Goal: Task Accomplishment & Management: Manage account settings

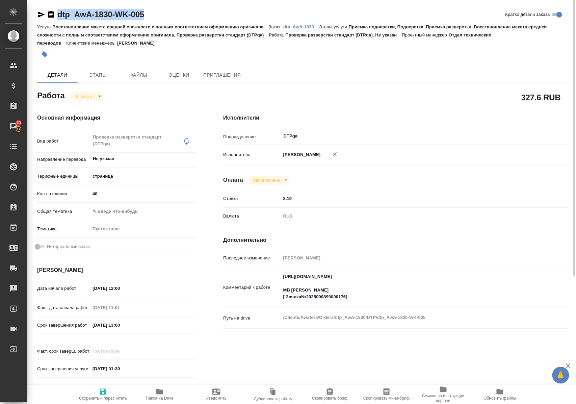
drag, startPoint x: 177, startPoint y: 16, endPoint x: 58, endPoint y: 16, distance: 119.3
click at [58, 16] on div "dtp_AwA-1830-WK-005 Кратко детали заказа" at bounding box center [303, 14] width 532 height 11
copy link "dtp_AwA-1830-WK-005"
click at [42, 13] on icon "button" at bounding box center [41, 14] width 8 height 8
copy link "dtp_AwA-1830-WK-005"
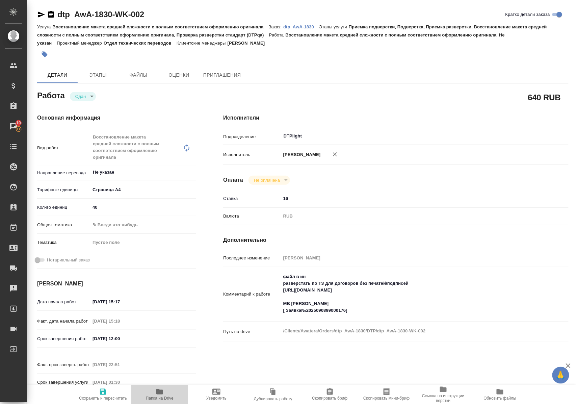
click at [160, 393] on icon "button" at bounding box center [159, 391] width 7 height 5
click at [40, 17] on icon "button" at bounding box center [41, 14] width 8 height 8
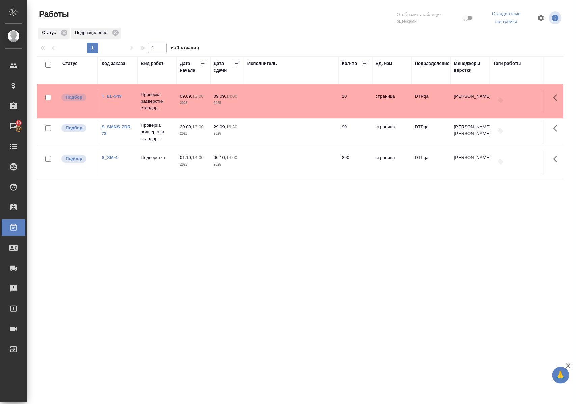
click at [117, 97] on link "T_EL-549" at bounding box center [112, 96] width 20 height 5
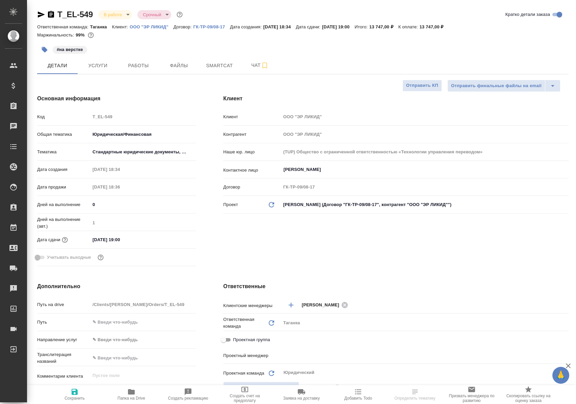
select select "RU"
type input "Баданян Артак"
type input "Сеитов Павел"
click at [135, 66] on span "Работы" at bounding box center [138, 65] width 32 height 8
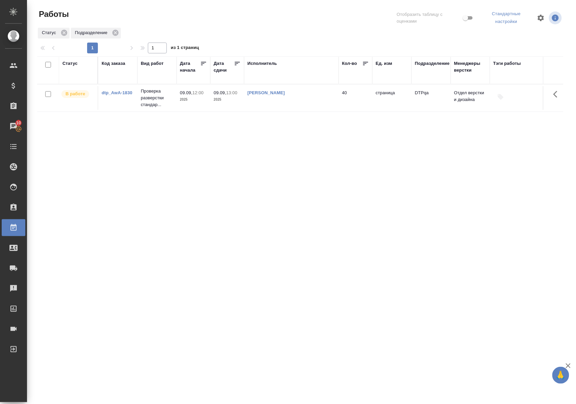
click at [74, 62] on div "Статус" at bounding box center [70, 63] width 15 height 7
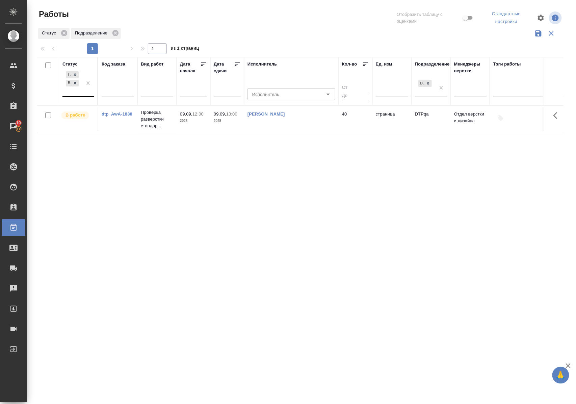
click at [76, 96] on div "Готов к работе В работе" at bounding box center [73, 83] width 20 height 26
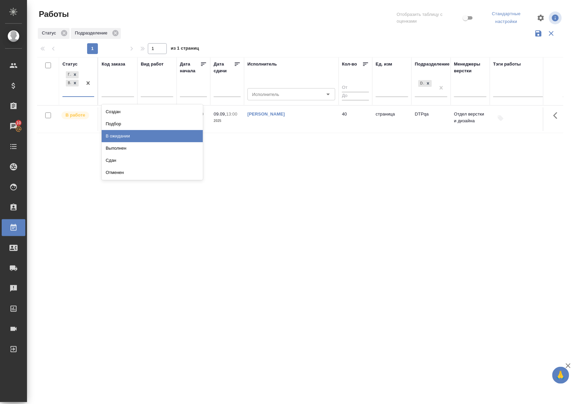
click at [116, 139] on div "В ожидании" at bounding box center [152, 136] width 101 height 12
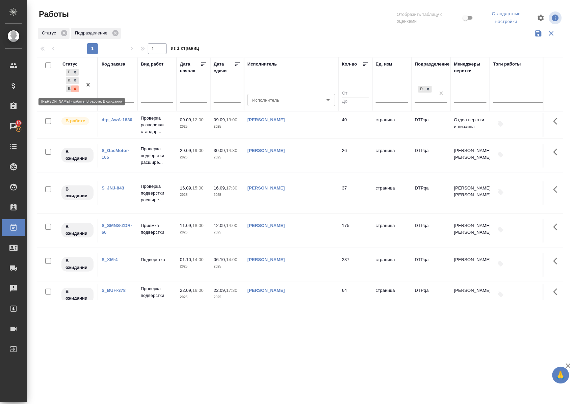
click at [75, 90] on icon at bounding box center [75, 89] width 5 height 5
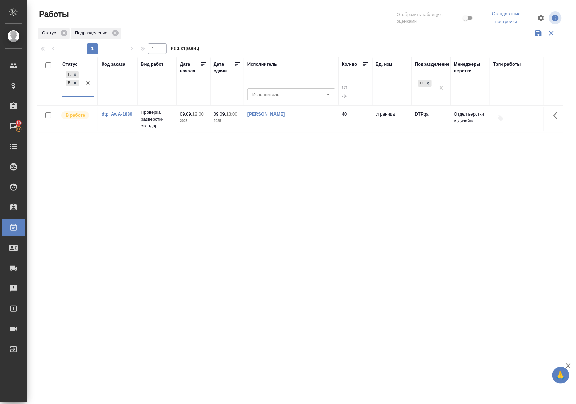
click at [72, 64] on div "Статус" at bounding box center [70, 64] width 15 height 7
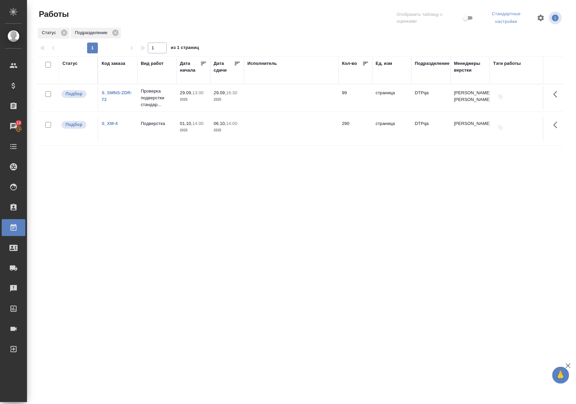
click at [240, 228] on div "Статус Код заказа Вид работ Дата начала Дата сдачи Исполнитель Кол-во Ед. изм П…" at bounding box center [300, 177] width 526 height 243
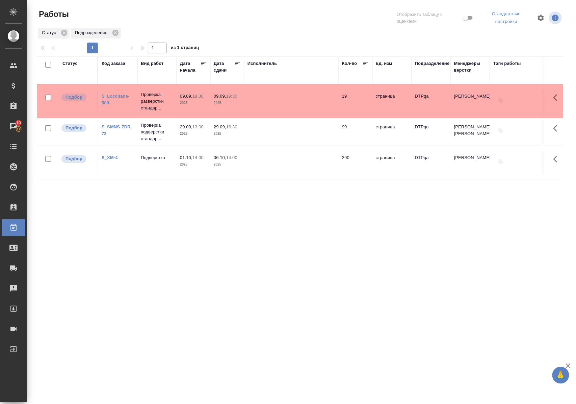
click at [117, 95] on link "S_Loccitane-509" at bounding box center [116, 100] width 28 height 12
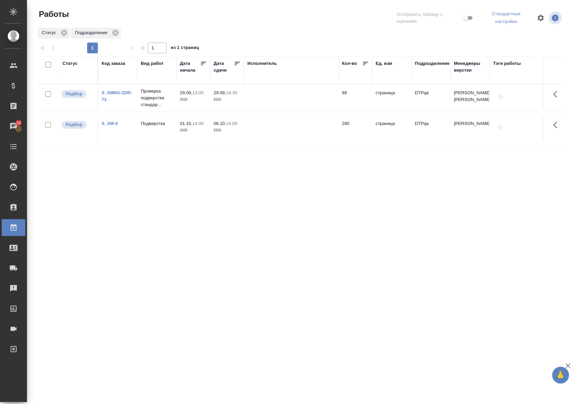
click at [236, 364] on div ".cls-1 fill:#fff; AWATERA Polushina Alena Клиенты Спецификации Заказы 10 Чаты T…" at bounding box center [288, 202] width 576 height 404
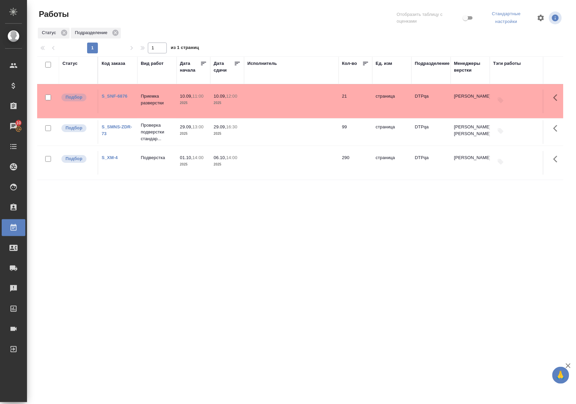
click at [122, 94] on link "S_SNF-6876" at bounding box center [115, 96] width 26 height 5
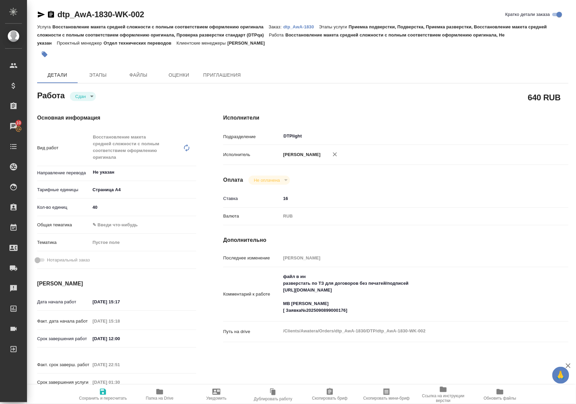
click at [161, 395] on icon "button" at bounding box center [160, 392] width 8 height 8
drag, startPoint x: 163, startPoint y: 16, endPoint x: 56, endPoint y: 19, distance: 107.2
click at [56, 19] on div "dtp_AwA-1830-WK-002 Кратко детали заказа" at bounding box center [303, 14] width 532 height 11
copy link "dtp_AwA-1830-WK-002"
click at [301, 26] on p "dtp_AwA-1830" at bounding box center [301, 26] width 36 height 5
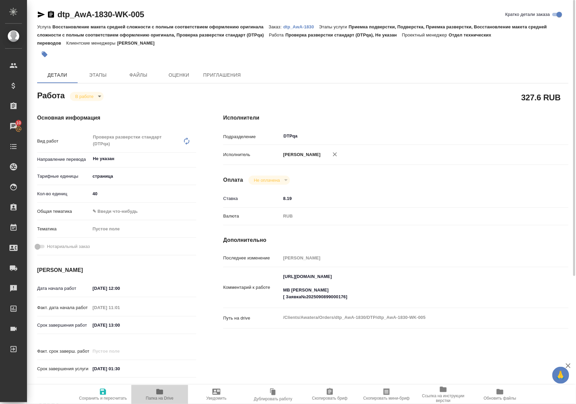
click at [159, 394] on icon "button" at bounding box center [159, 391] width 7 height 5
click at [92, 95] on body "🙏 .cls-1 fill:#fff; AWATERA Polushina Alena Клиенты Спецификации Заказы 10 Чаты…" at bounding box center [288, 202] width 576 height 404
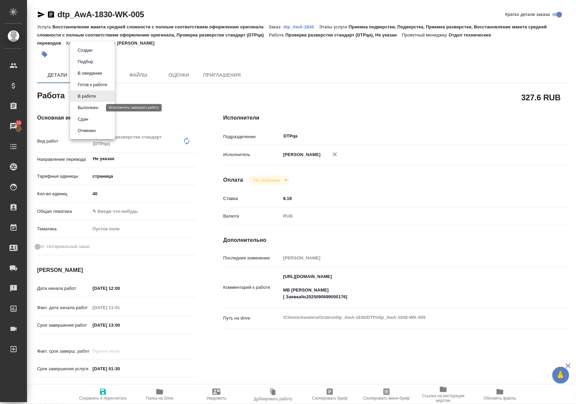
click at [90, 106] on button "Выполнен" at bounding box center [88, 107] width 25 height 7
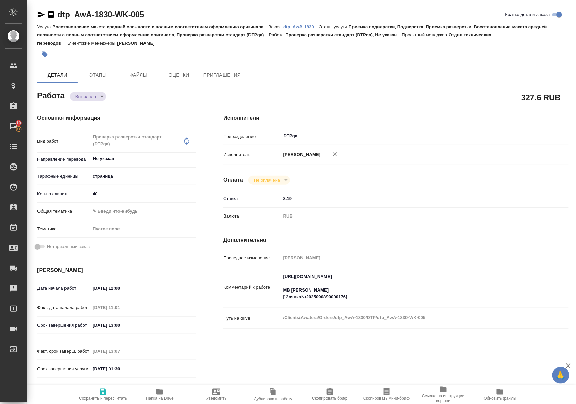
type textarea "x"
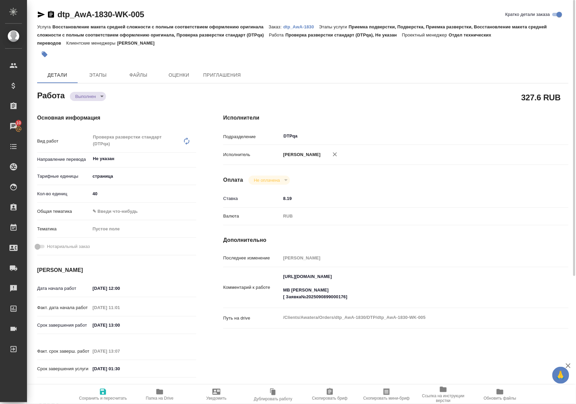
type textarea "x"
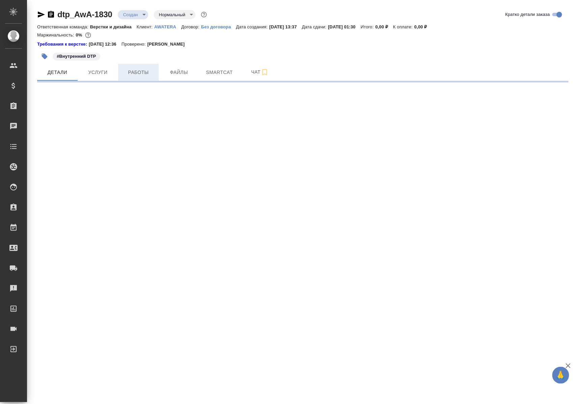
click at [141, 73] on span "Работы" at bounding box center [138, 72] width 32 height 8
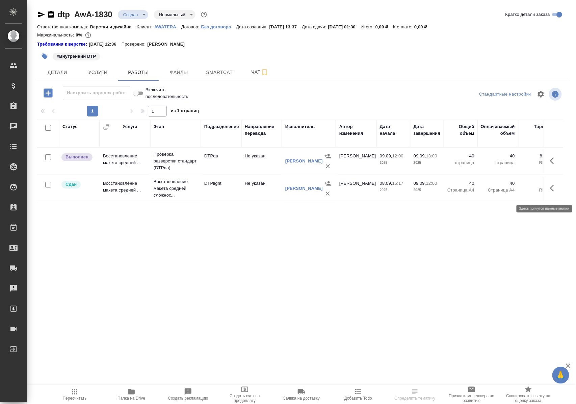
click at [553, 192] on icon "button" at bounding box center [554, 188] width 8 height 8
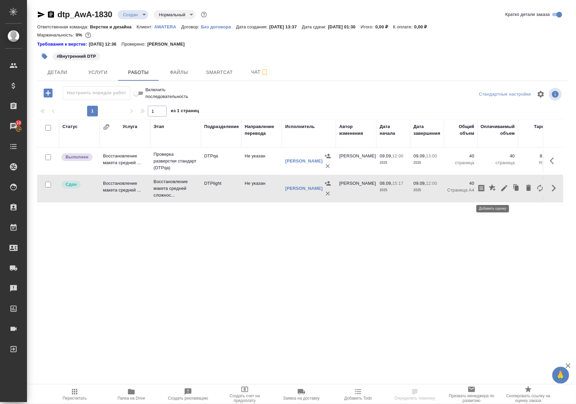
click at [492, 191] on icon "button" at bounding box center [492, 187] width 7 height 7
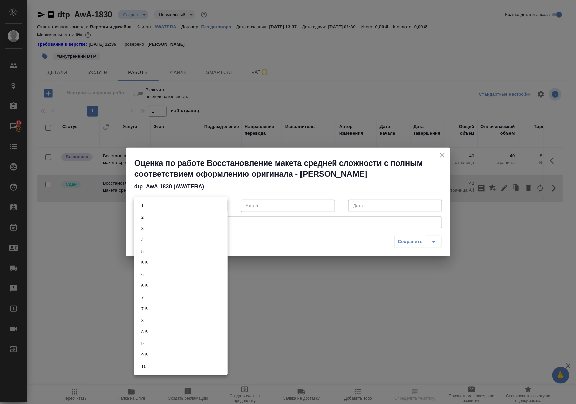
click at [222, 204] on body "🙏 .cls-1 fill:#fff; AWATERA [PERSON_NAME] Спецификации Заказы 10 Чаты Todo Прое…" at bounding box center [288, 202] width 576 height 404
click at [150, 334] on li "8.5" at bounding box center [181, 331] width 94 height 11
type input "8.5"
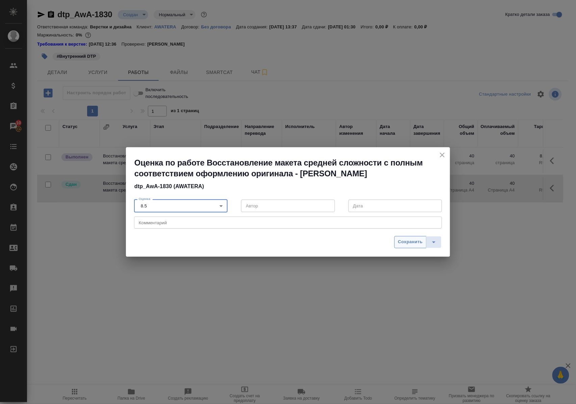
click at [403, 239] on span "Сохранить" at bounding box center [410, 242] width 25 height 8
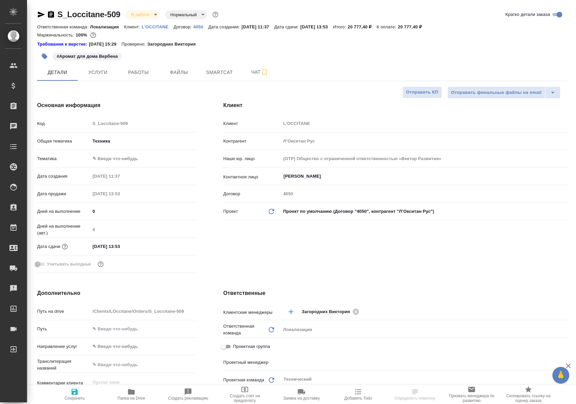
select select "RU"
type input "[PERSON_NAME]"
type input "Сеитов Павел"
click at [134, 75] on span "Работы" at bounding box center [138, 72] width 32 height 8
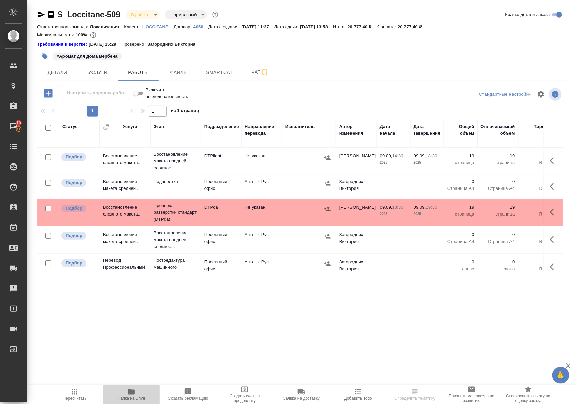
click at [132, 394] on icon "button" at bounding box center [131, 391] width 7 height 5
click at [167, 162] on p "Восстановление макета средней сложнос..." at bounding box center [176, 161] width 44 height 20
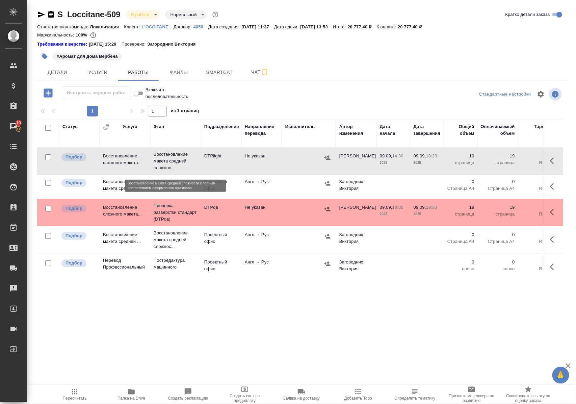
click at [167, 162] on p "Восстановление макета средней сложнос..." at bounding box center [176, 161] width 44 height 20
click at [168, 219] on p "Проверка разверстки стандарт (DTPqa)" at bounding box center [176, 212] width 44 height 20
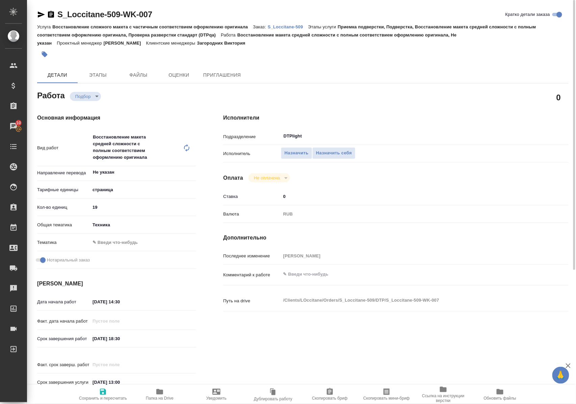
click at [287, 28] on p "S_Loccitane-509" at bounding box center [288, 26] width 41 height 5
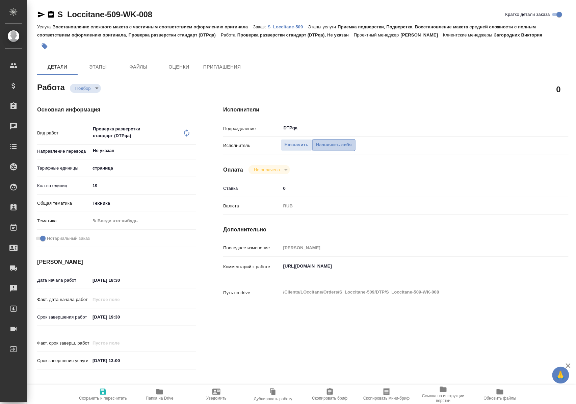
click at [333, 149] on span "Назначить себя" at bounding box center [334, 145] width 36 height 8
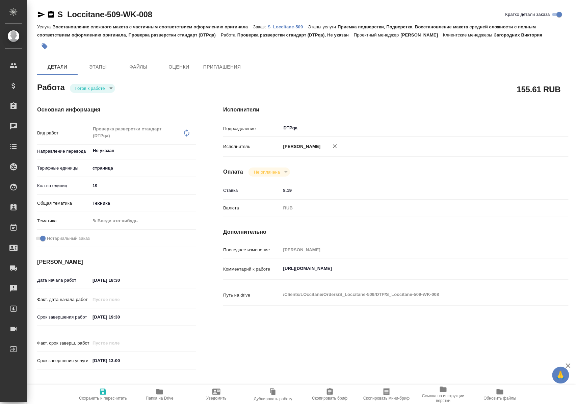
type textarea "x"
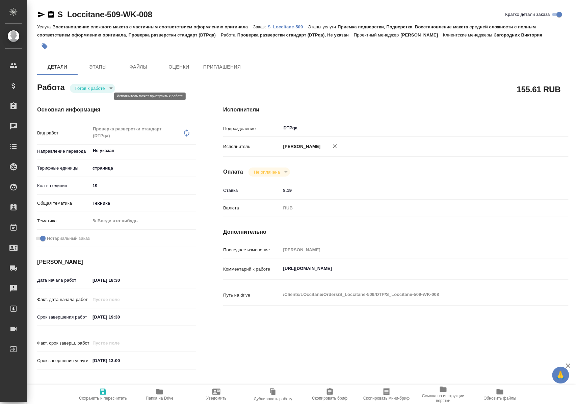
click at [91, 97] on body "🙏 .cls-1 fill:#fff; AWATERA [PERSON_NAME] Спецификации Заказы Чаты Todo Проекты…" at bounding box center [288, 202] width 576 height 404
type textarea "x"
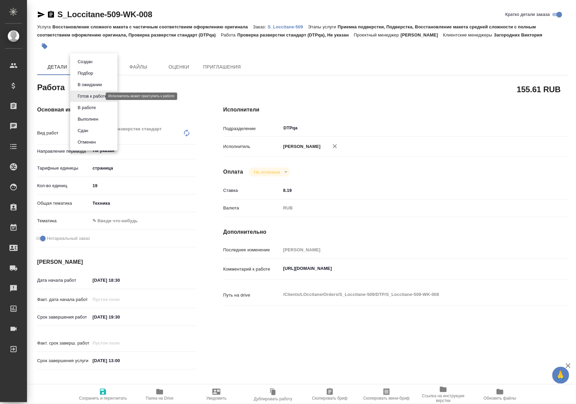
type textarea "x"
click at [95, 84] on button "В ожидании" at bounding box center [90, 84] width 28 height 7
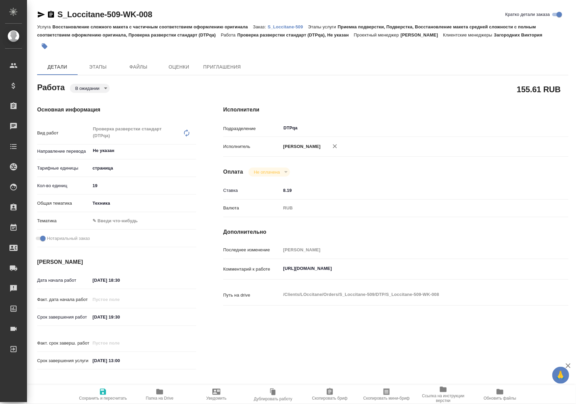
type textarea "x"
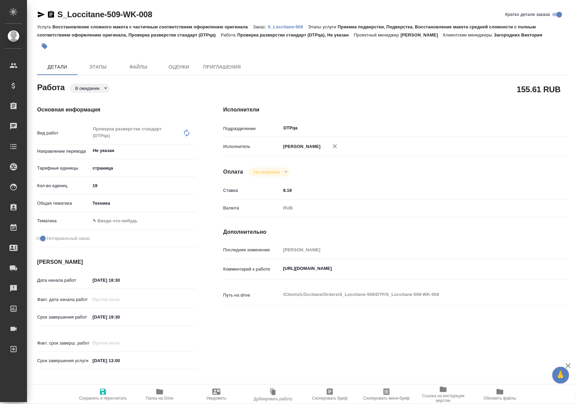
type textarea "x"
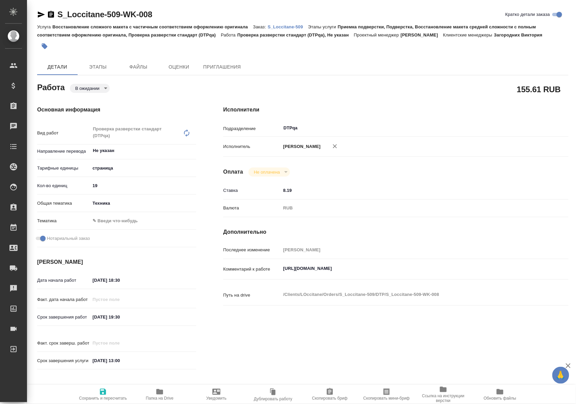
type textarea "x"
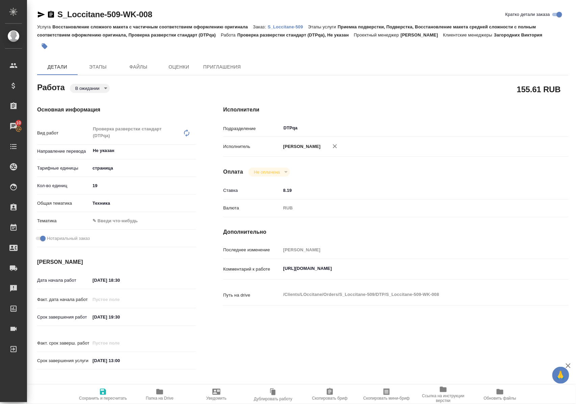
click at [103, 392] on icon "button" at bounding box center [103, 392] width 6 height 6
type textarea "x"
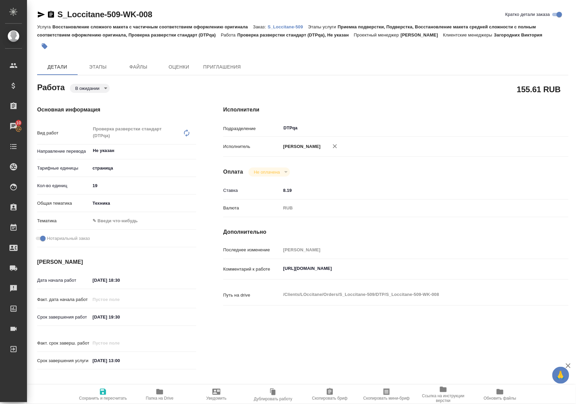
type textarea "x"
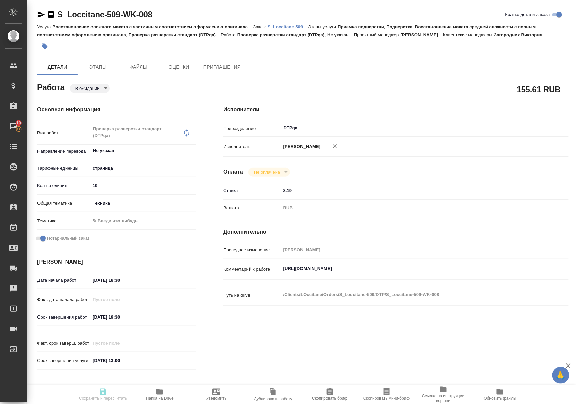
type textarea "x"
type input "pending"
type textarea "Проверка разверстки стандарт (DTPqa)"
type textarea "x"
type input "Не указан"
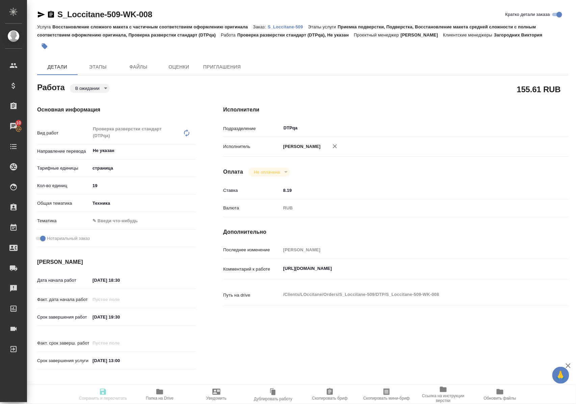
type input "5a8b1489cc6b4906c91bfdb2"
type input "19"
type input "tech"
checkbox input "true"
type input "09.09.2025 18:30"
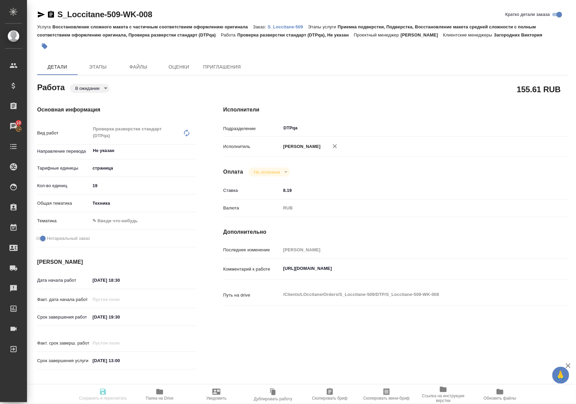
type input "09.09.2025 19:30"
type input "15.09.2025 13:00"
type input "DTPqa"
type input "notPayed"
type input "8.19"
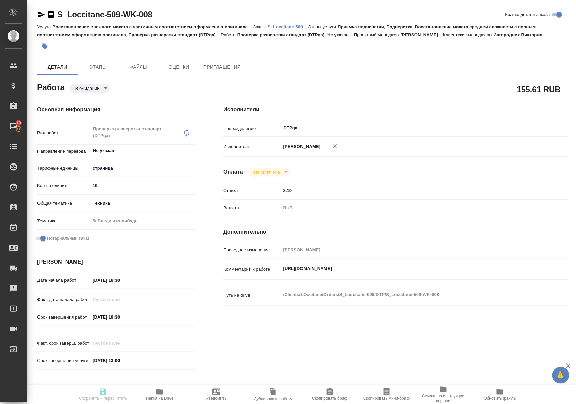
type input "RUB"
type input "Полушина Алена"
type textarea "https://tera.awatera.com/Work/68bfd2b6240e2d18a9ecd213/"
type textarea "x"
type textarea "/Clients/LOccitane/Orders/S_Loccitane-509/DTP/S_Loccitane-509-WK-008"
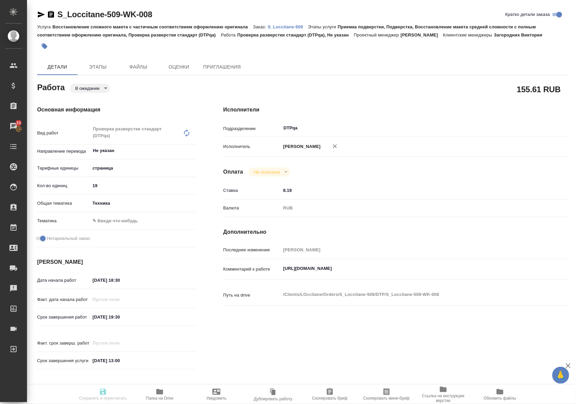
type textarea "x"
type input "S_Loccitane-509"
type input "Восстановление сложного макета с частичным соответствием оформлению оригинала"
type input "Приемка подверстки, Подверстка, Восстановление макета средней сложности с полны…"
type input "Загородних Виктория"
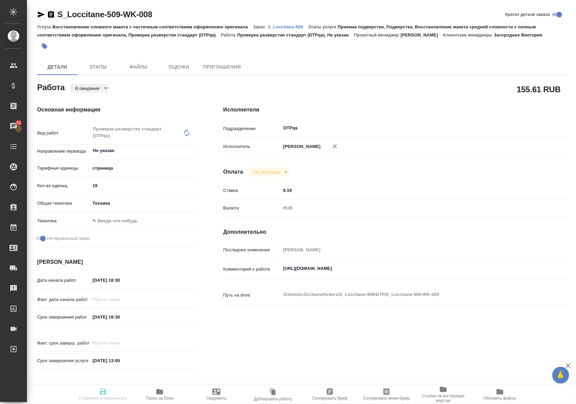
type input "[PERSON_NAME]"
type input "/Clients/LOccitane/Orders/S_Loccitane-509"
type textarea "x"
type textarea "Примите, пожалуйста, заявку на перевод и заверение. Наименование продукта: Аром…"
type textarea "x"
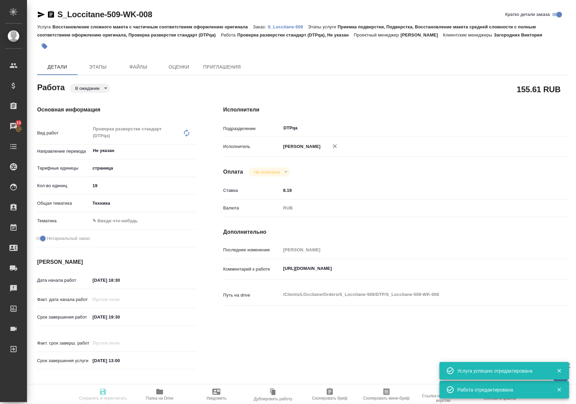
type textarea "x"
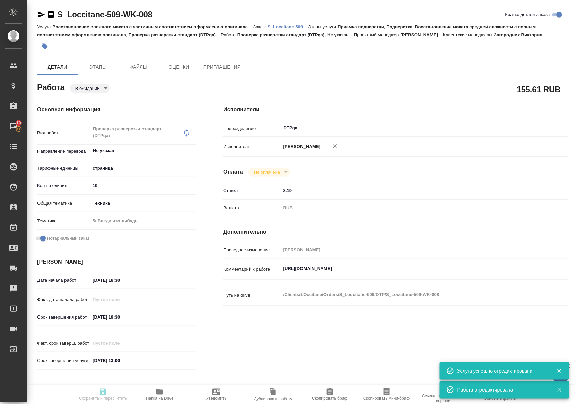
type textarea "x"
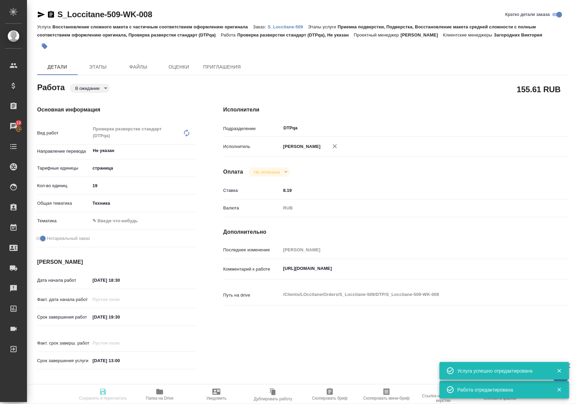
type textarea "x"
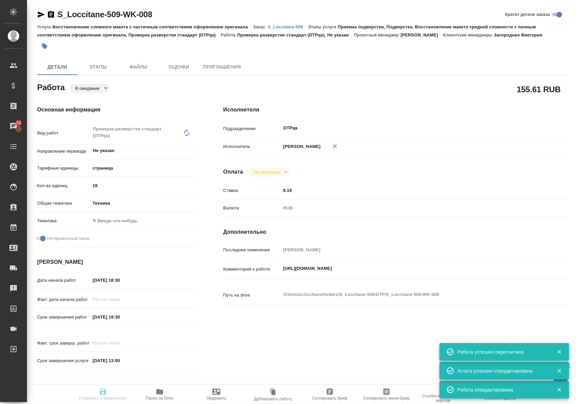
type input "pending"
type textarea "Проверка разверстки стандарт (DTPqa)"
type textarea "x"
type input "Не указан"
type input "5a8b1489cc6b4906c91bfdb2"
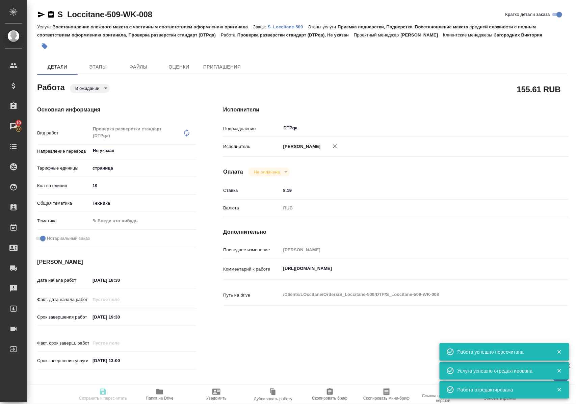
type input "19"
type input "tech"
checkbox input "true"
type input "09.09.2025 18:30"
type input "09.09.2025 19:30"
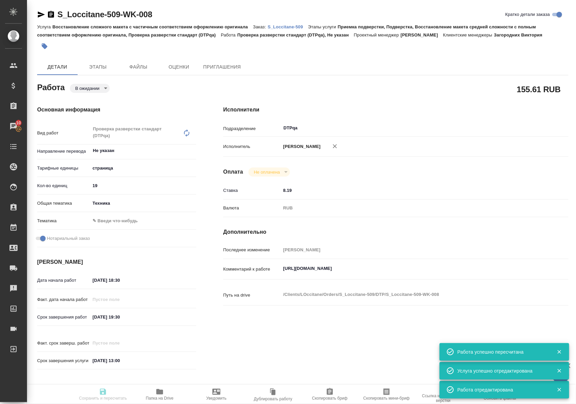
type input "15.09.2025 13:00"
type input "DTPqa"
type input "notPayed"
type input "8.19"
type input "RUB"
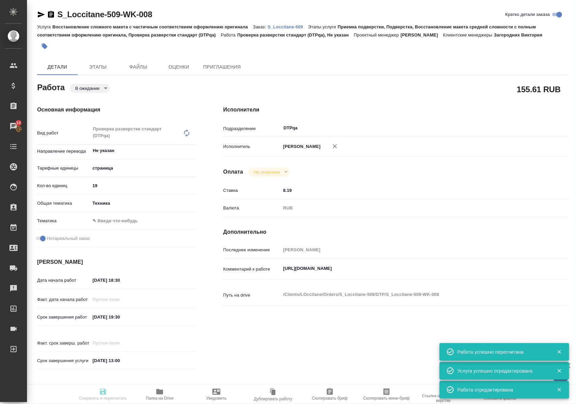
type input "[PERSON_NAME]"
type textarea "https://tera.awatera.com/Work/68bfd2b6240e2d18a9ecd213/"
type textarea "x"
type textarea "/Clients/LOccitane/Orders/S_Loccitane-509/DTP/S_Loccitane-509-WK-008"
type textarea "x"
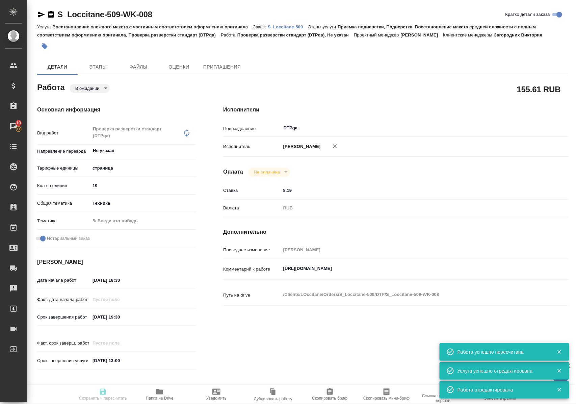
type input "S_Loccitane-509"
type input "Восстановление сложного макета с частичным соответствием оформлению оригинала"
type input "Приемка подверстки, Подверстка, Восстановление макета средней сложности с полны…"
type input "Загородних Виктория"
type input "[PERSON_NAME]"
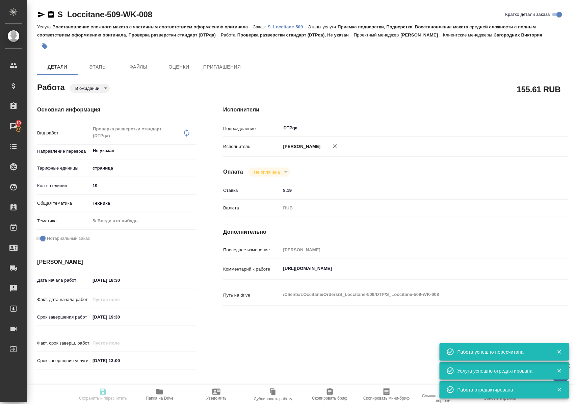
type input "/Clients/LOccitane/Orders/S_Loccitane-509"
type textarea "x"
type textarea "Примите, пожалуйста, заявку на перевод и заверение. Наименование продукта: Аром…"
type textarea "x"
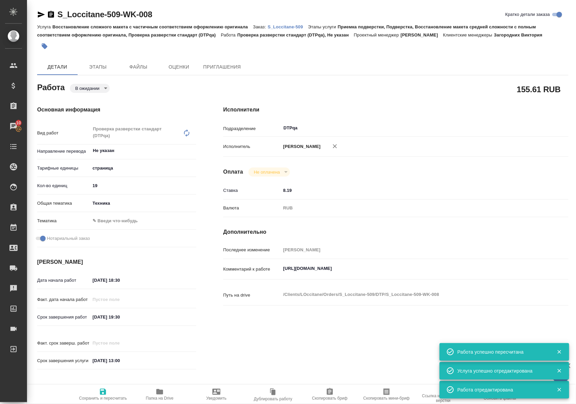
type textarea "x"
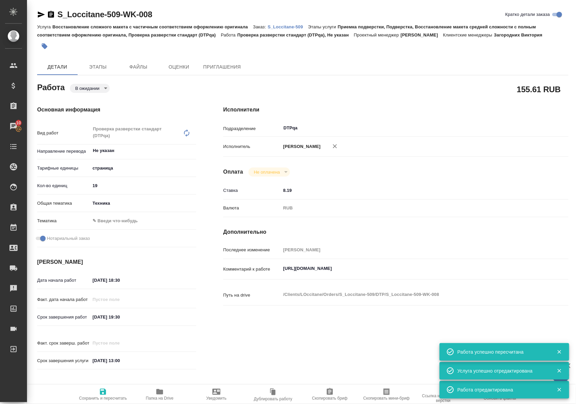
type textarea "x"
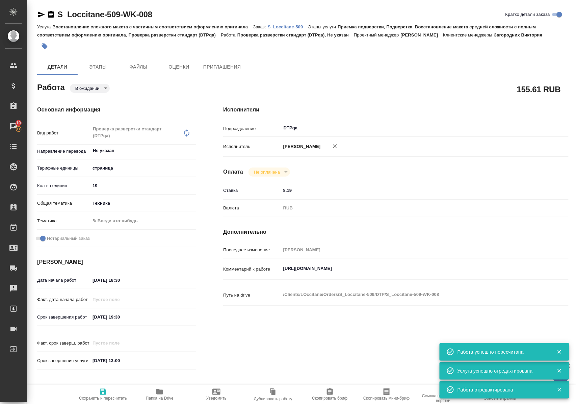
type textarea "x"
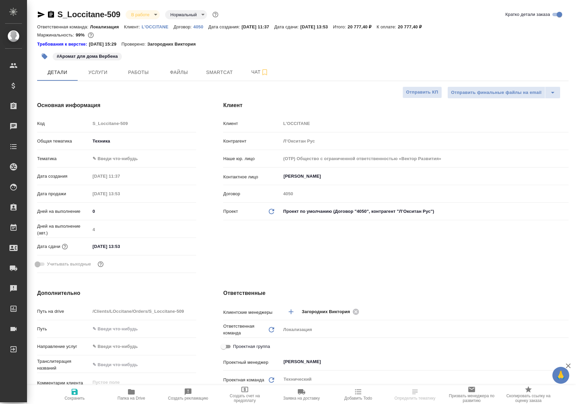
select select "RU"
click at [149, 74] on span "Работы" at bounding box center [138, 72] width 32 height 8
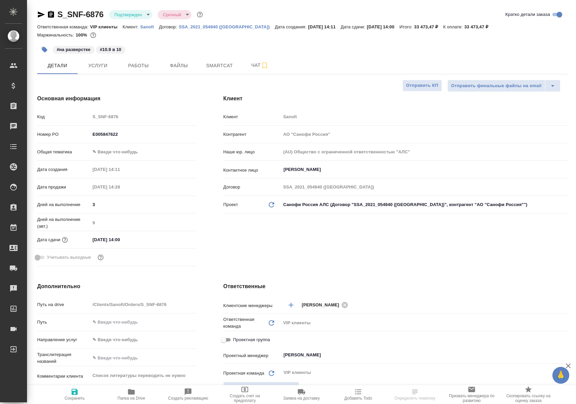
select select "RU"
click at [140, 65] on span "Работы" at bounding box center [138, 65] width 32 height 8
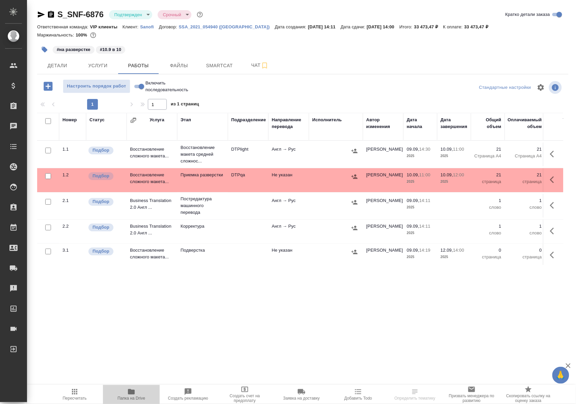
click at [125, 394] on span "Папка на Drive" at bounding box center [131, 394] width 49 height 13
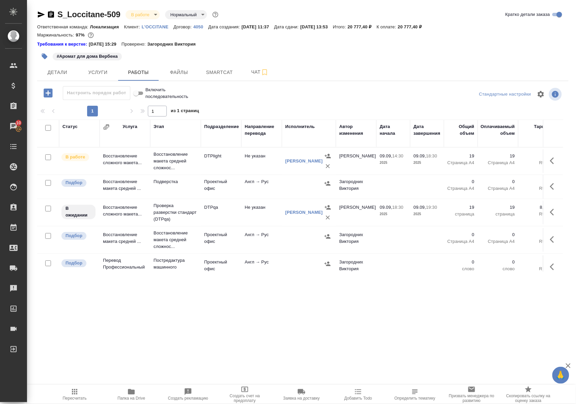
click at [128, 393] on icon "button" at bounding box center [131, 391] width 7 height 5
click at [135, 393] on icon "button" at bounding box center [131, 392] width 8 height 8
click at [132, 393] on icon "button" at bounding box center [131, 391] width 7 height 5
click at [176, 221] on p "Проверка разверстки стандарт (DTPqa)" at bounding box center [176, 212] width 44 height 20
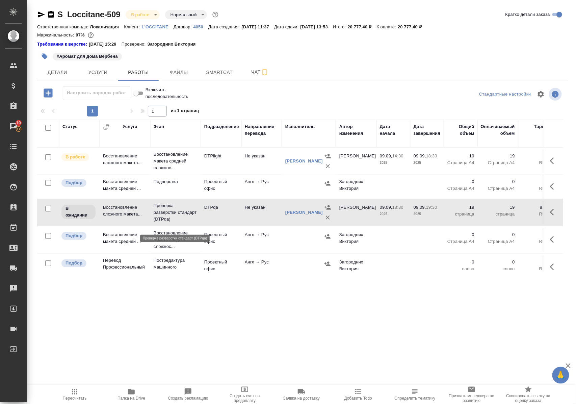
click at [176, 221] on p "Проверка разверстки стандарт (DTPqa)" at bounding box center [176, 212] width 44 height 20
click at [176, 164] on p "Восстановление макета средней сложнос..." at bounding box center [176, 161] width 44 height 20
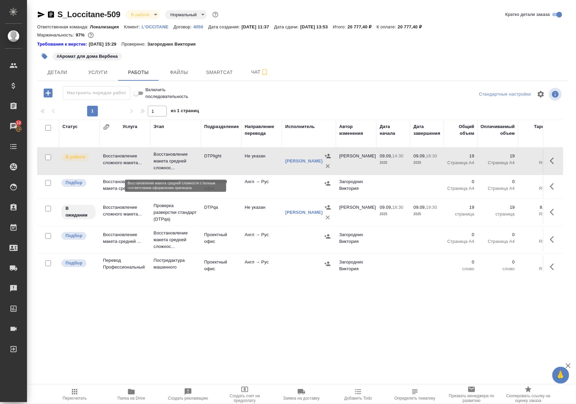
click at [176, 164] on p "Восстановление макета средней сложнос..." at bounding box center [176, 161] width 44 height 20
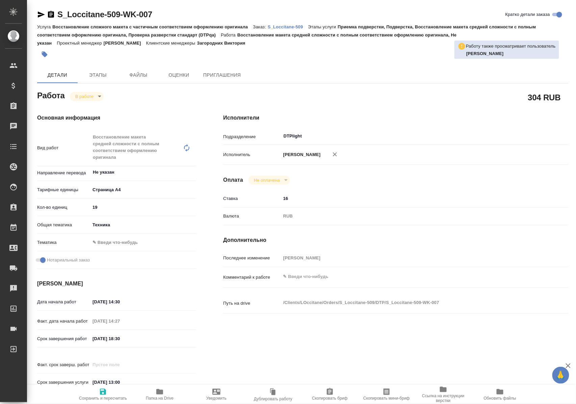
click at [41, 16] on icon "button" at bounding box center [41, 14] width 7 height 6
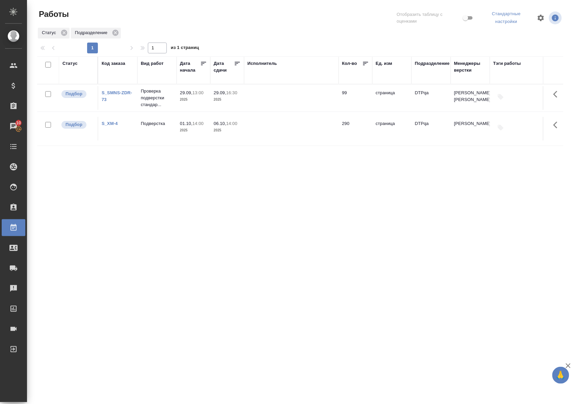
click at [194, 232] on div "Статус Код заказа Вид работ [PERSON_NAME] начала Дата сдачи Исполнитель Кол-во …" at bounding box center [300, 177] width 526 height 243
click at [71, 64] on div "Статус" at bounding box center [70, 63] width 15 height 7
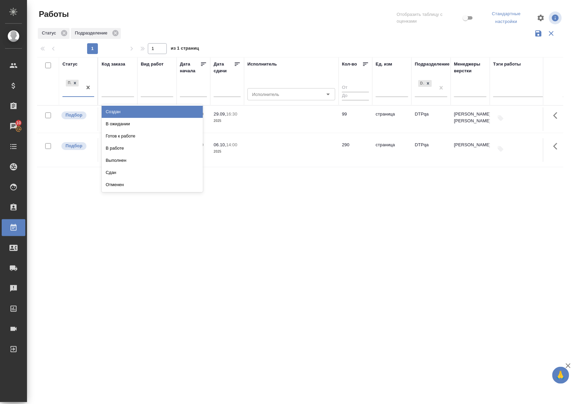
click at [81, 97] on div "Подбор" at bounding box center [79, 87] width 32 height 19
click at [109, 124] on div "В ожидании" at bounding box center [152, 124] width 101 height 12
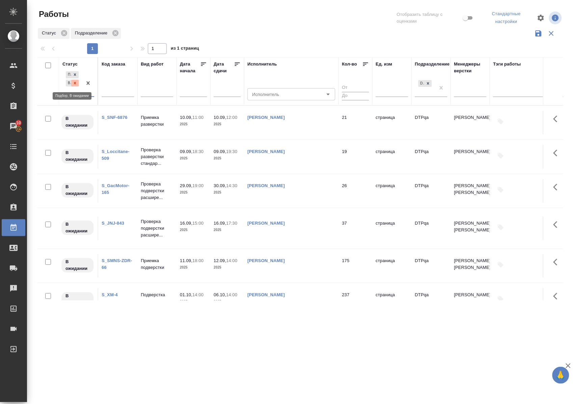
click at [74, 85] on icon at bounding box center [75, 83] width 5 height 5
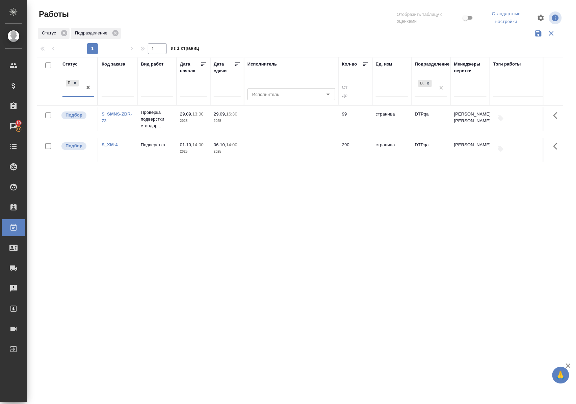
click at [71, 63] on div "Статус" at bounding box center [70, 64] width 15 height 7
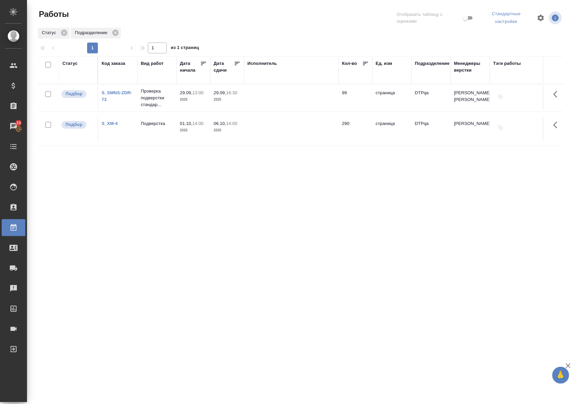
click at [333, 194] on div "Статус Код заказа Вид работ [PERSON_NAME] начала Дата сдачи Исполнитель Кол-во …" at bounding box center [300, 177] width 526 height 243
